Goal: Information Seeking & Learning: Learn about a topic

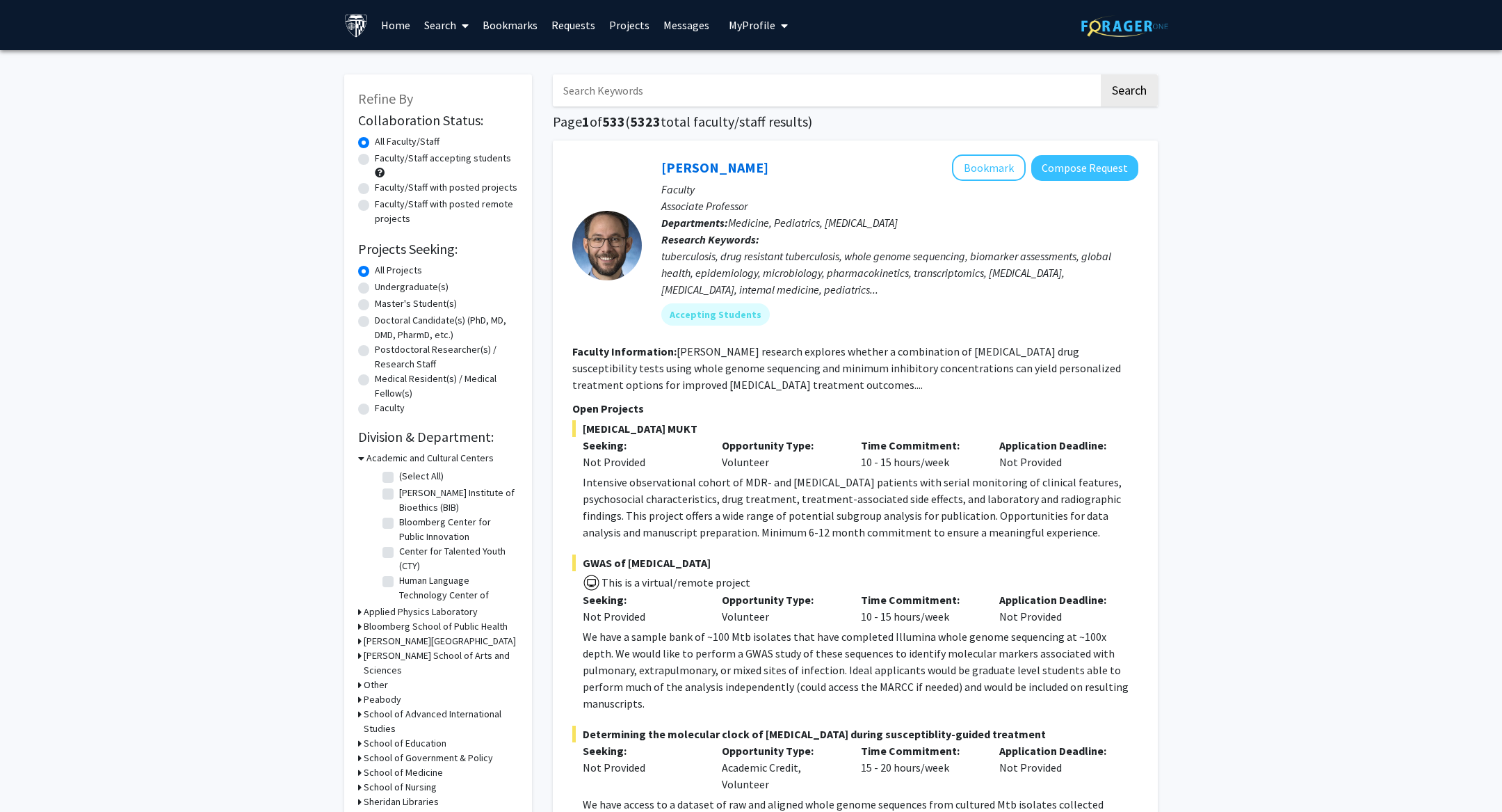
click at [646, 103] on input "Search Keywords" at bounding box center [826, 91] width 546 height 32
type input "bunmi"
click at [1101, 75] on button "Search" at bounding box center [1129, 91] width 57 height 32
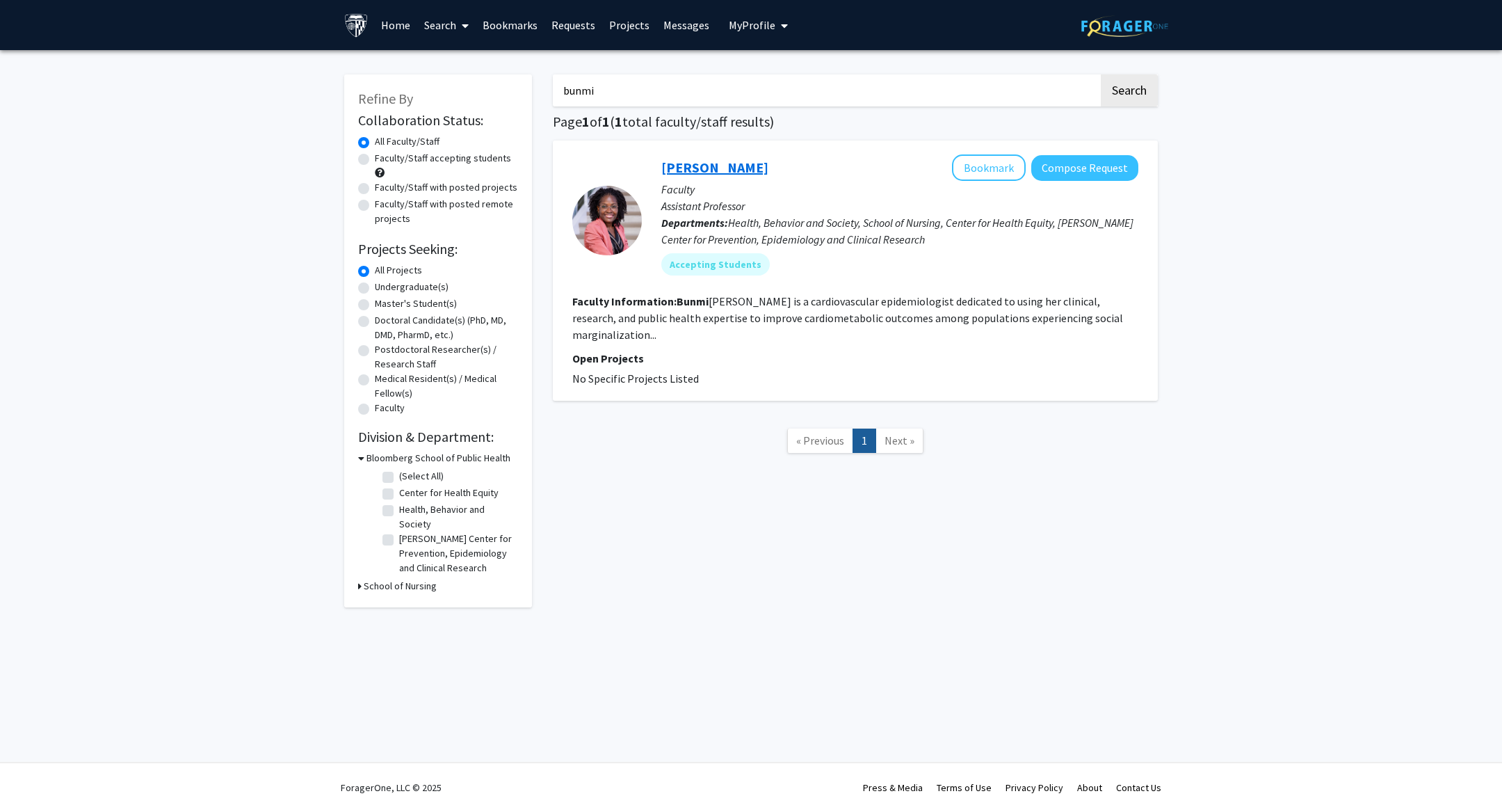
click at [692, 165] on link "[PERSON_NAME]" at bounding box center [715, 167] width 107 height 18
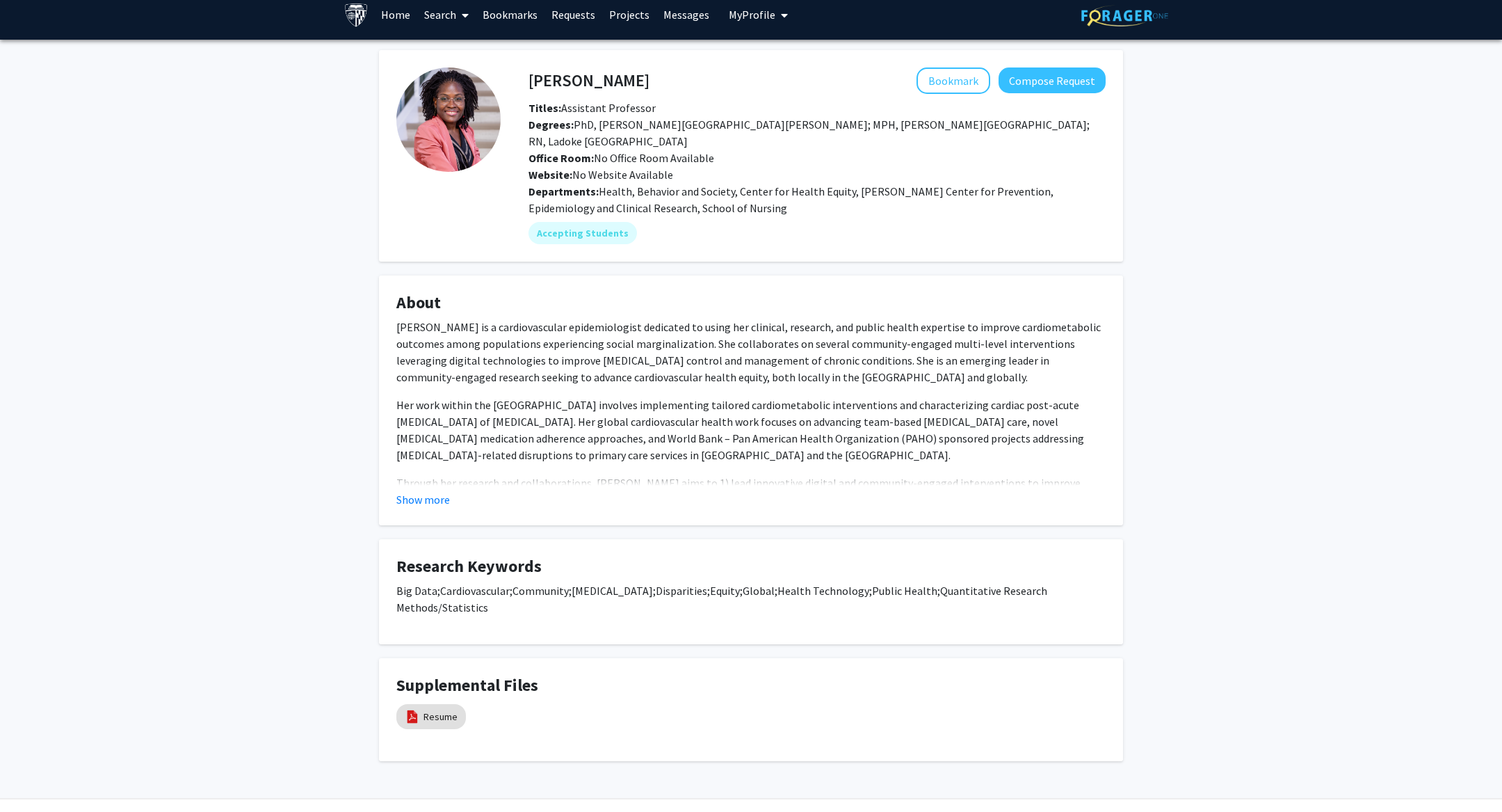
scroll to position [13, 0]
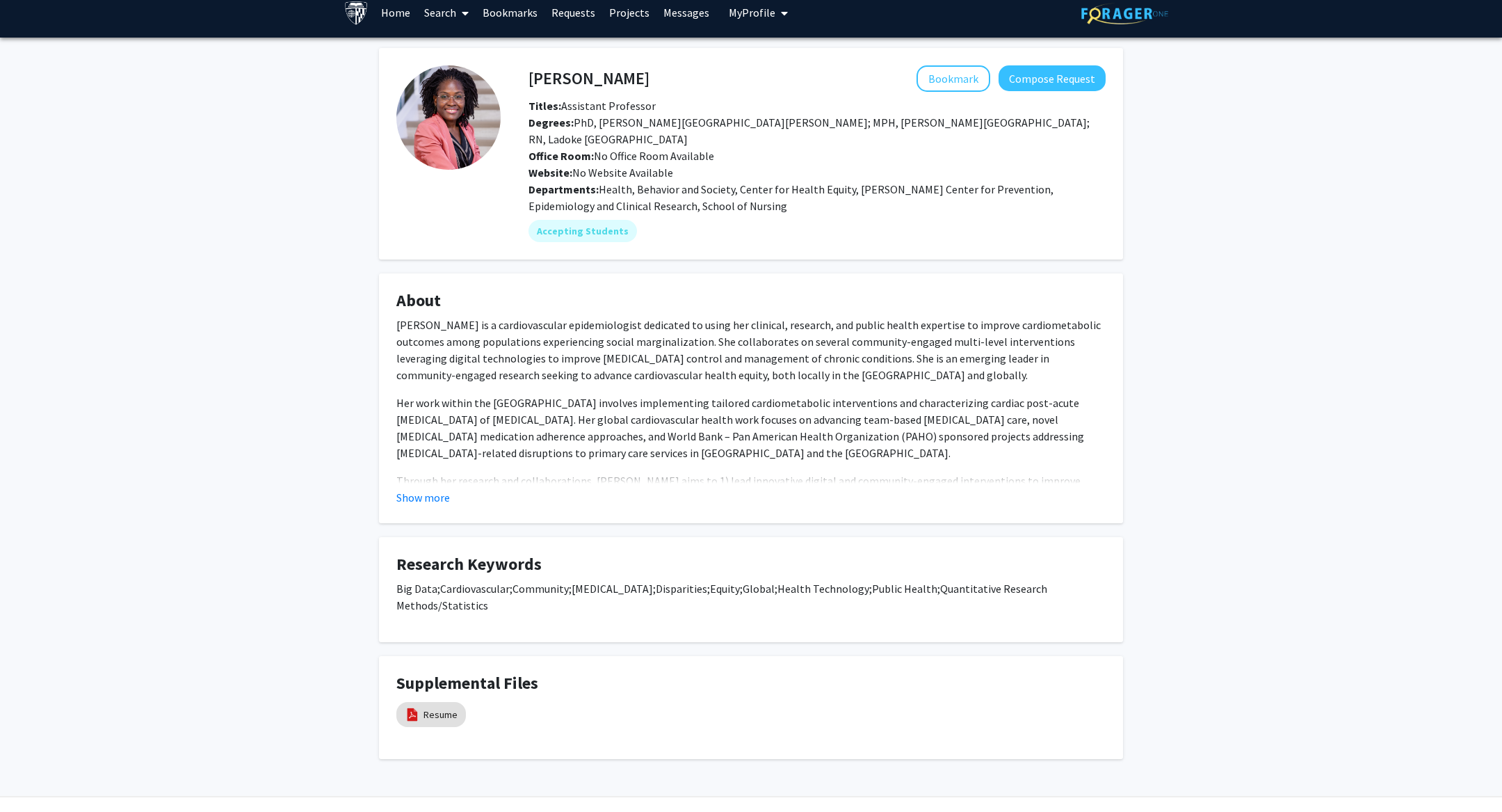
click at [438, 490] on fg-card "About [PERSON_NAME] is a cardiovascular epidemiologist dedicated to using her c…" at bounding box center [751, 398] width 744 height 250
click at [417, 488] on fg-card "About [PERSON_NAME] is a cardiovascular epidemiologist dedicated to using her c…" at bounding box center [751, 398] width 744 height 250
click at [415, 489] on button "Show more" at bounding box center [423, 498] width 53 height 17
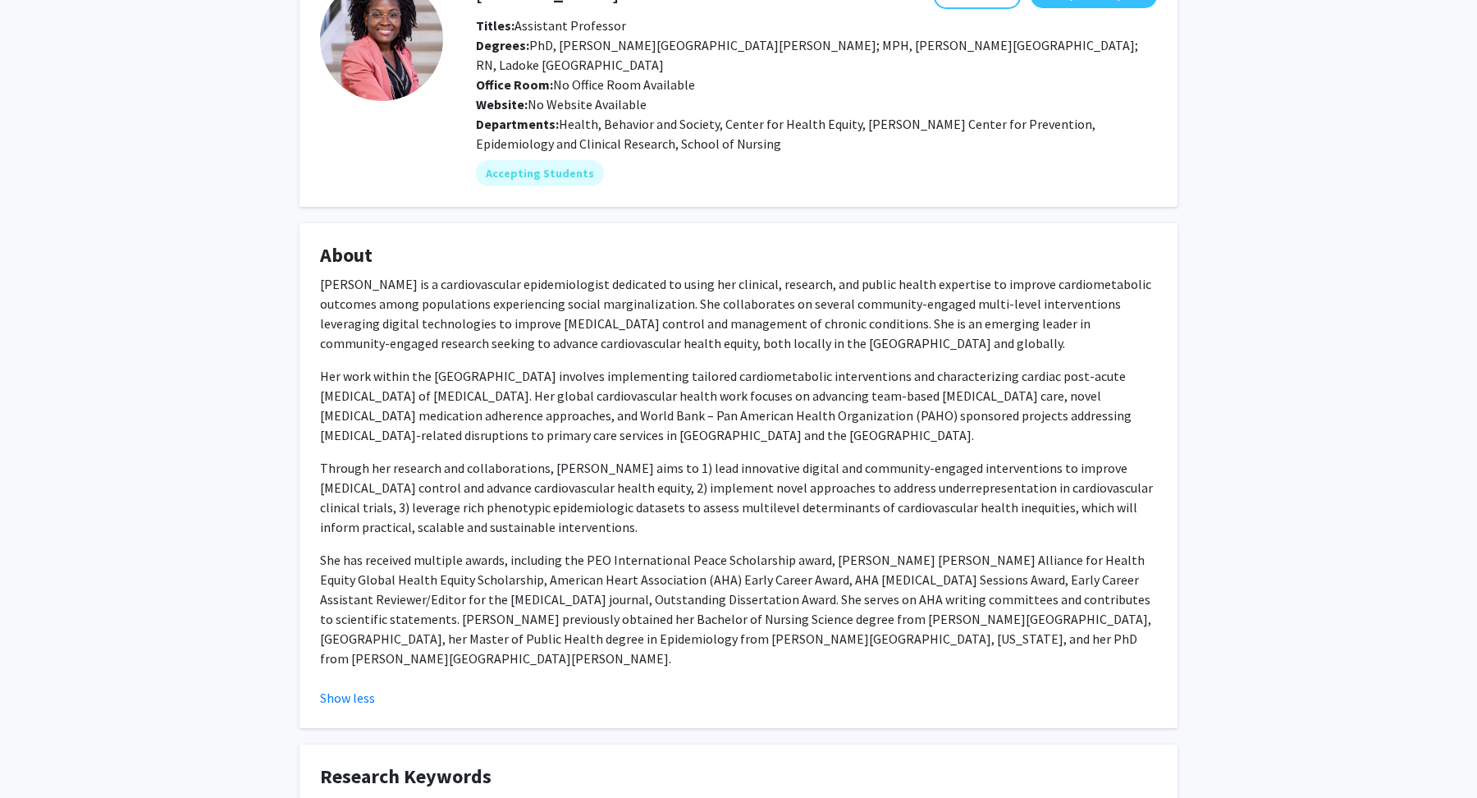
scroll to position [118, 0]
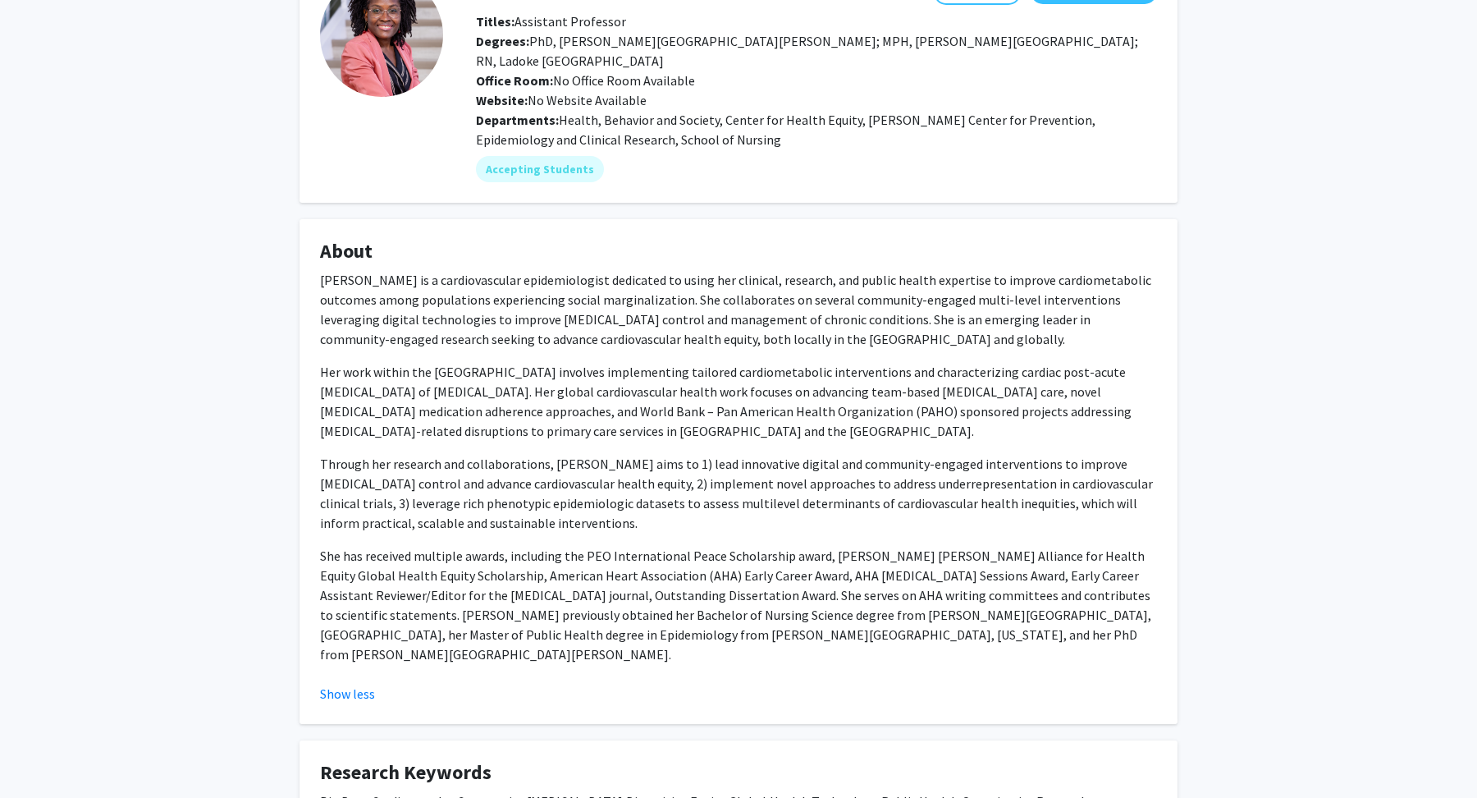
click at [1022, 336] on div "[PERSON_NAME] is a cardiovascular epidemiologist dedicated to using her clinica…" at bounding box center [738, 467] width 837 height 394
click at [1021, 362] on p "Her work within the [GEOGRAPHIC_DATA] involves implementing tailored cardiometa…" at bounding box center [738, 401] width 837 height 79
copy p "[MEDICAL_DATA]"
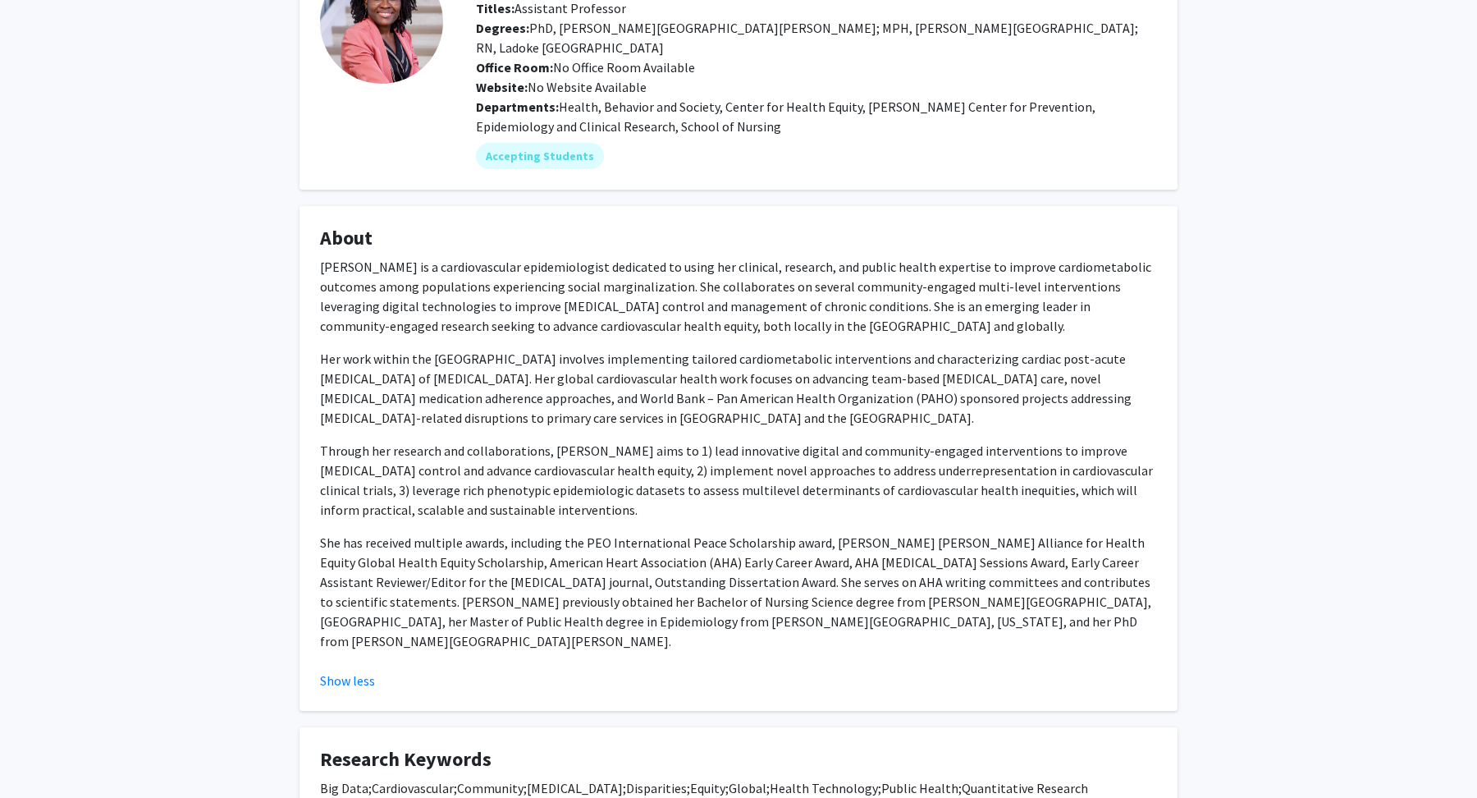
click at [1026, 349] on p "Her work within the [GEOGRAPHIC_DATA] involves implementing tailored cardiometa…" at bounding box center [738, 388] width 837 height 79
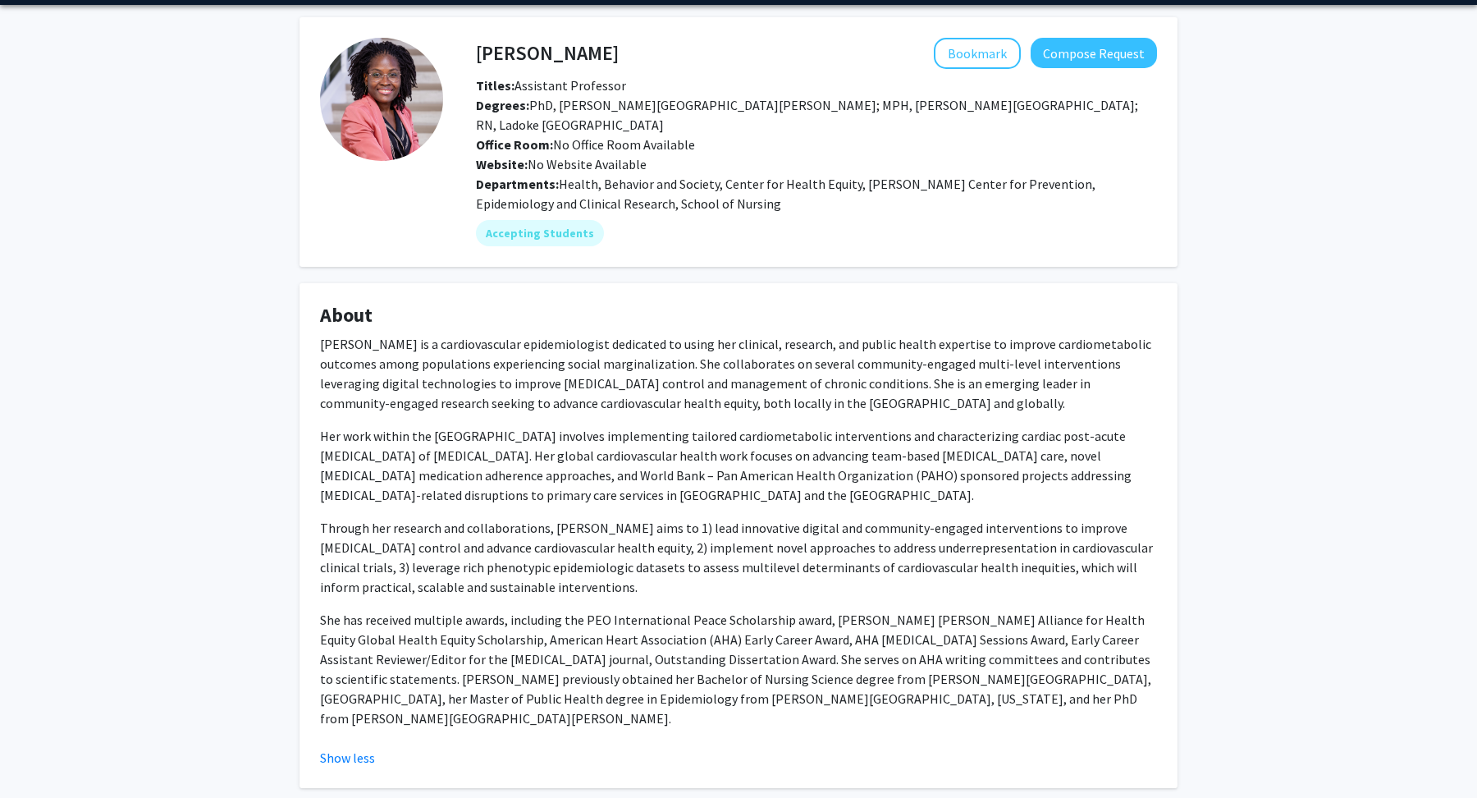
scroll to position [0, 0]
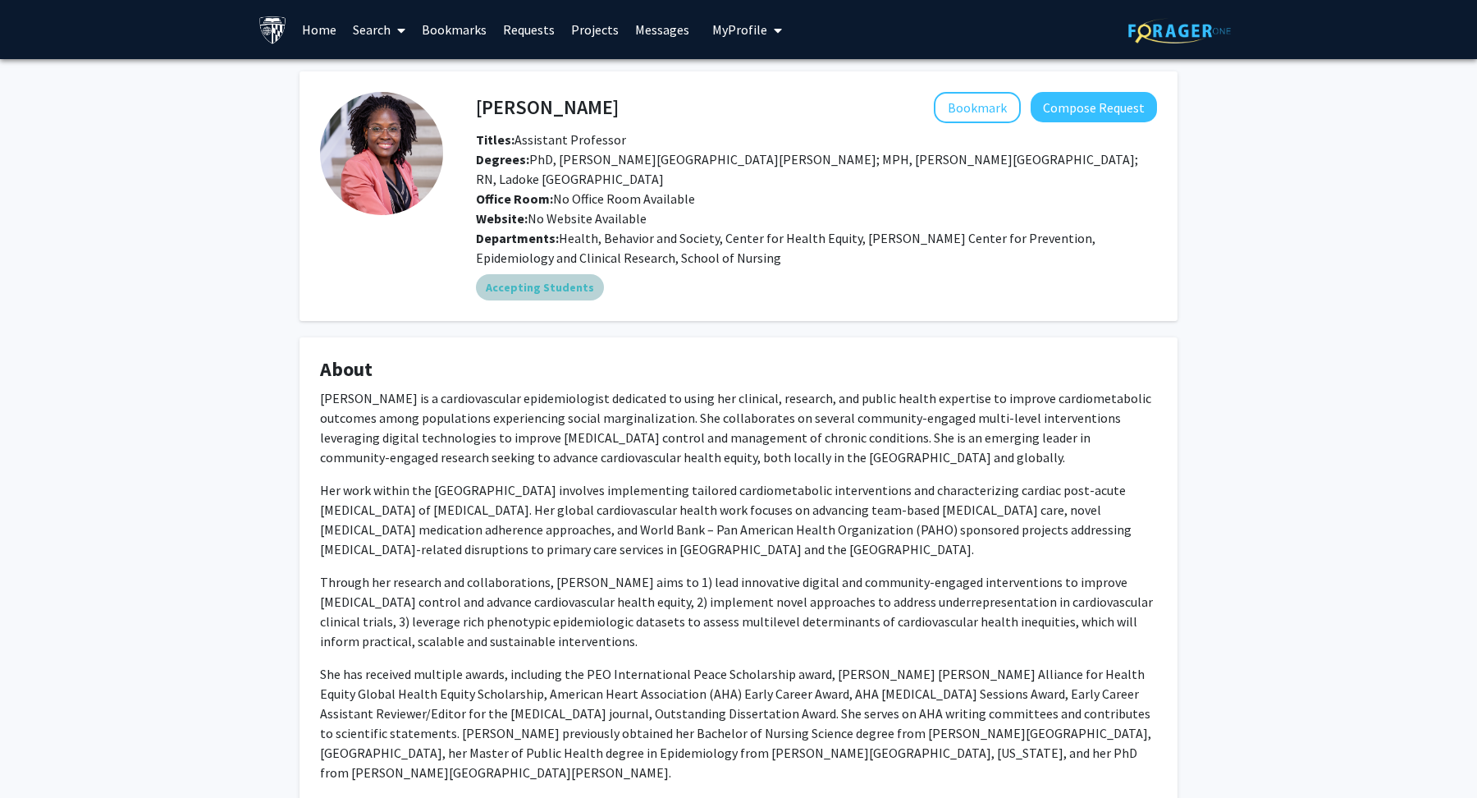
click at [519, 274] on mat-chip "Accepting Students" at bounding box center [540, 287] width 128 height 26
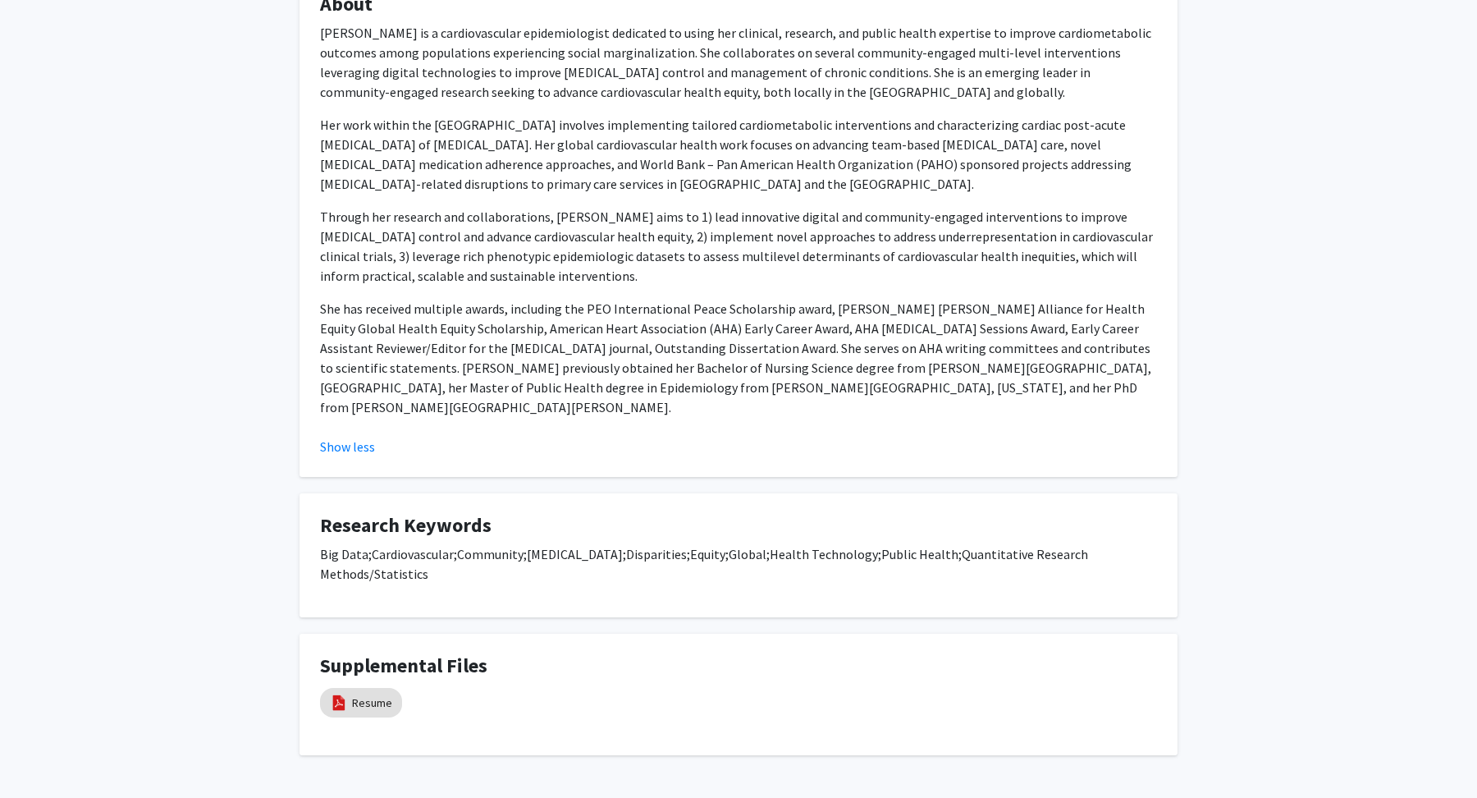
click at [775, 365] on p "She has received multiple awards, including the PEO International Peace Scholar…" at bounding box center [738, 358] width 837 height 118
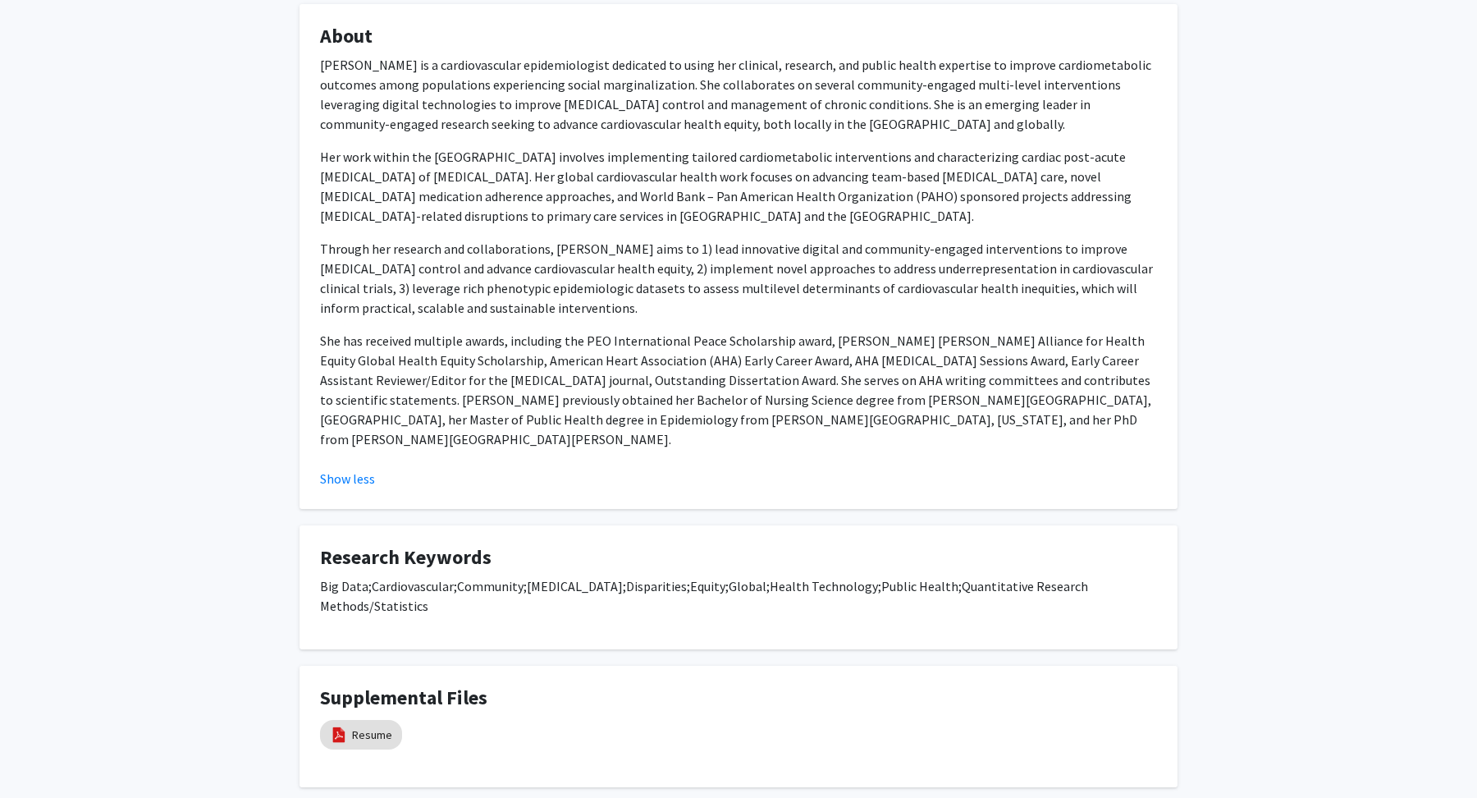
scroll to position [319, 0]
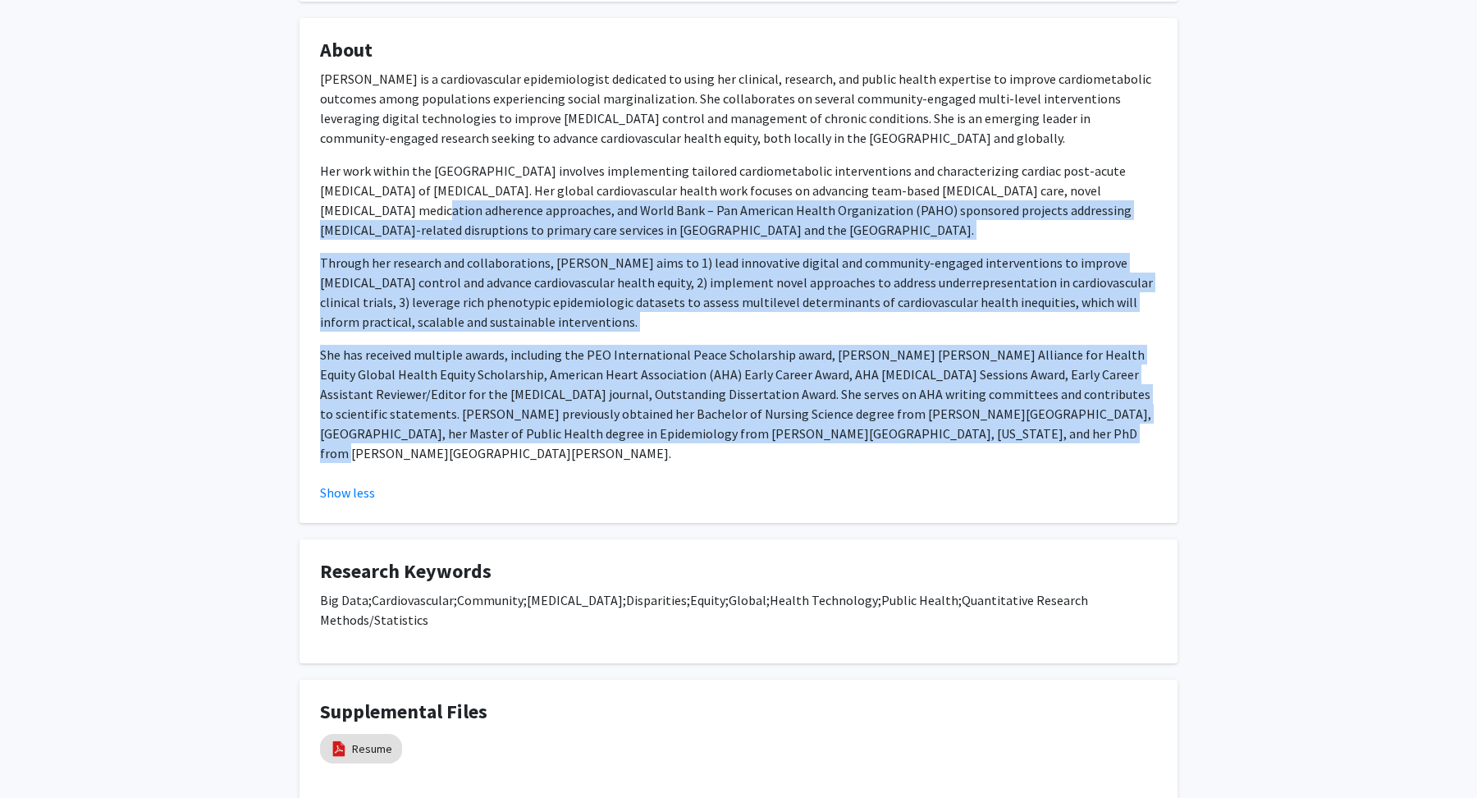
drag, startPoint x: 889, startPoint y: 433, endPoint x: 298, endPoint y: 191, distance: 639.2
click at [298, 191] on div "[PERSON_NAME] Bookmark Compose Request Titles: Assistant Professor Degrees: PhD…" at bounding box center [738, 276] width 903 height 1049
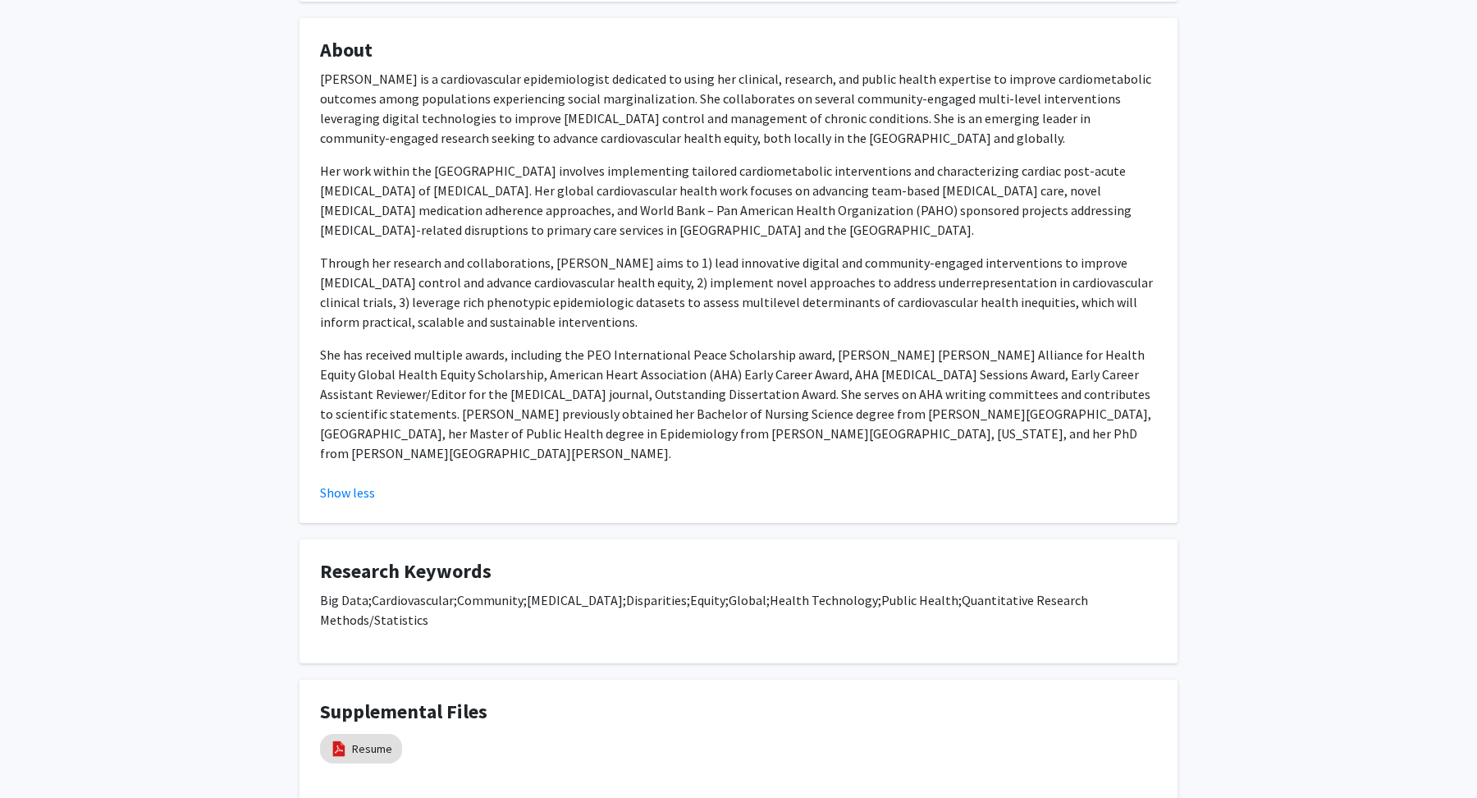
click at [318, 82] on fg-card "About [PERSON_NAME] is a cardiovascular epidemiologist dedicated to using her c…" at bounding box center [738, 270] width 878 height 505
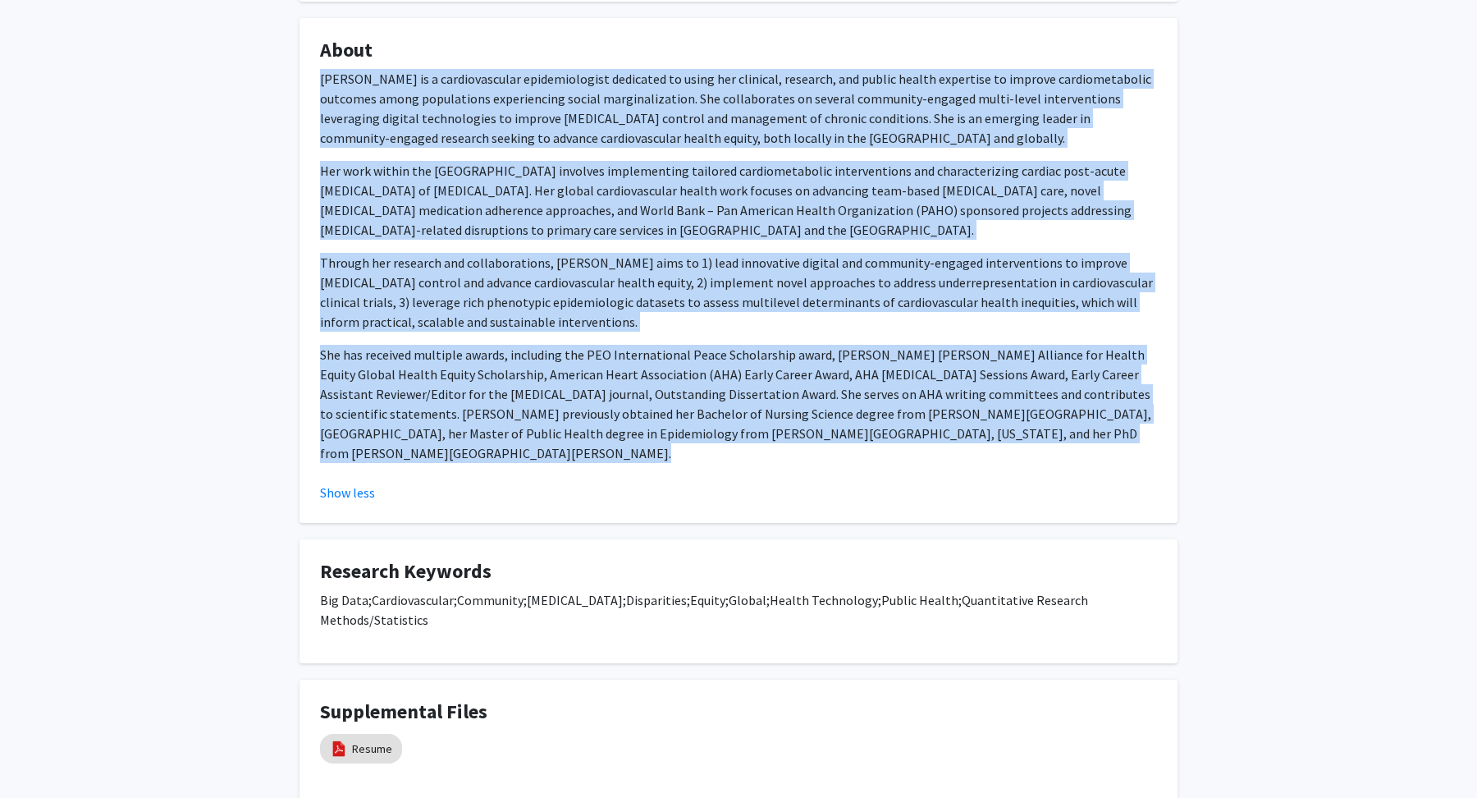
copy div "Lorem Ipsumdo si a consecteturadi elitseddoeiusm temporinc ut labor etd magnaal…"
drag, startPoint x: 317, startPoint y: 56, endPoint x: 1017, endPoint y: 472, distance: 814.2
click at [1017, 472] on fg-card "About [PERSON_NAME] is a cardiovascular epidemiologist dedicated to using her c…" at bounding box center [738, 270] width 878 height 505
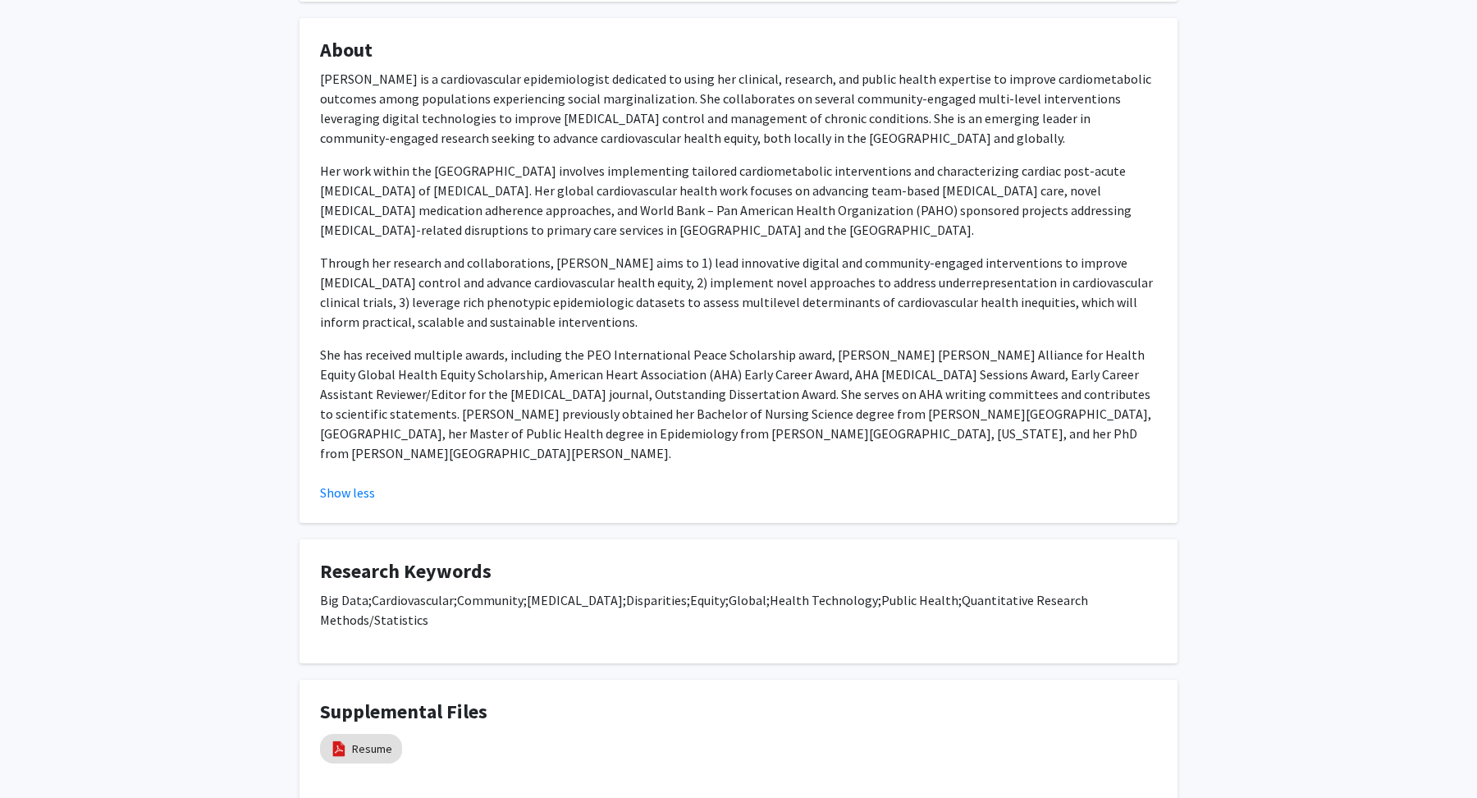
click at [834, 121] on p "[PERSON_NAME] is a cardiovascular epidemiologist dedicated to using her clinica…" at bounding box center [738, 108] width 837 height 79
